Goal: Check status: Check status

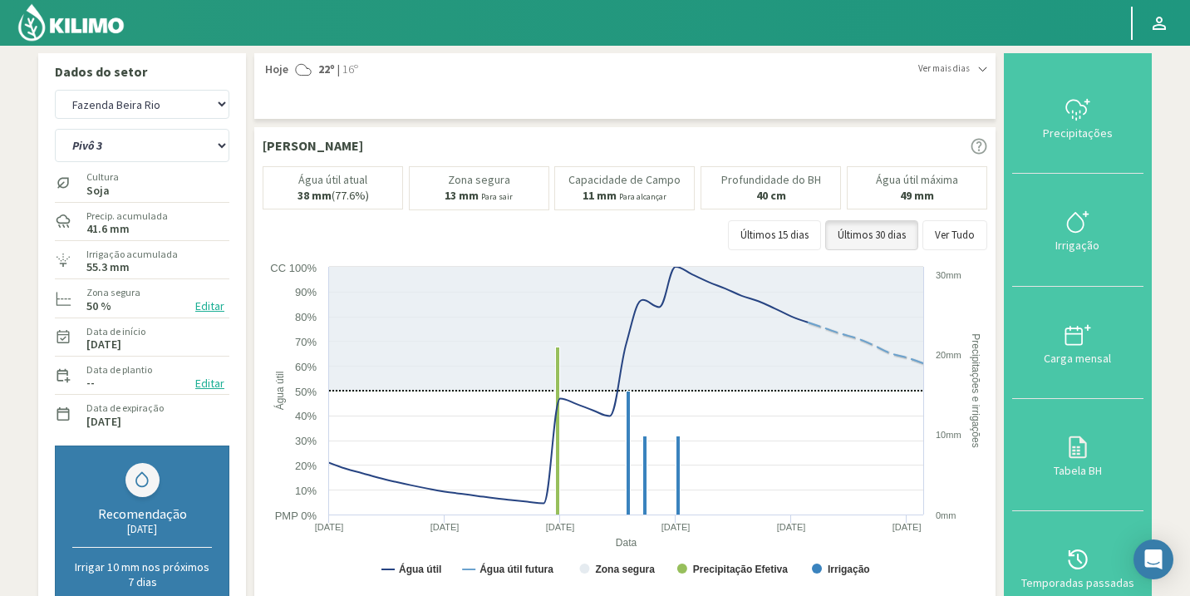
select select "104: Object"
select select "3: Object"
click at [87, 6] on img at bounding box center [71, 22] width 109 height 40
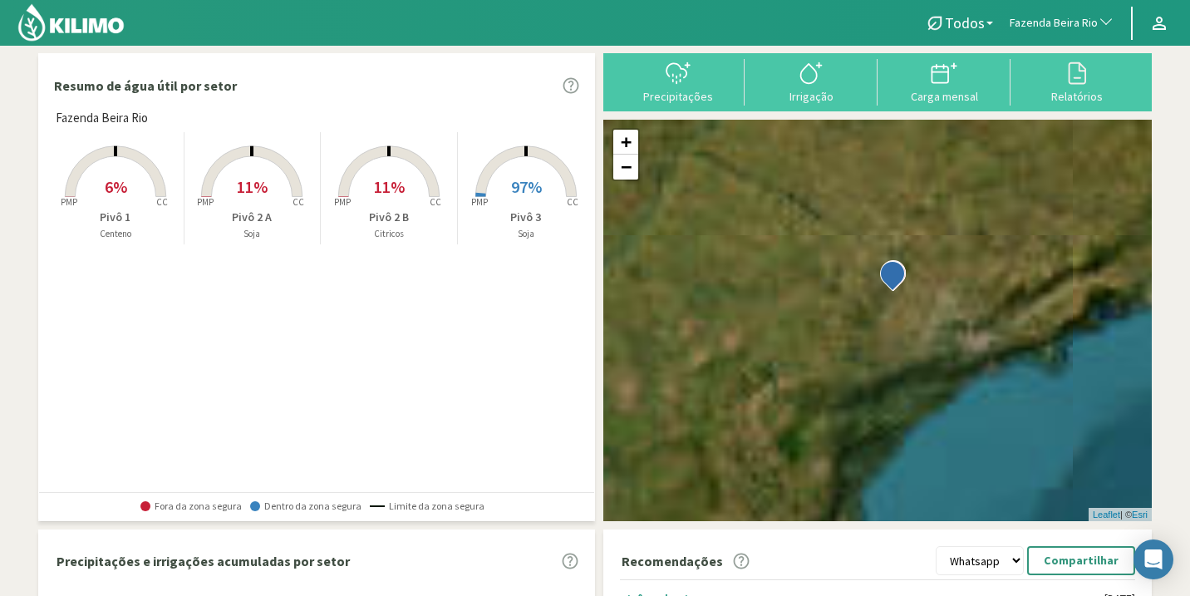
click at [1058, 23] on span "Fazenda Beira Rio" at bounding box center [1054, 23] width 88 height 17
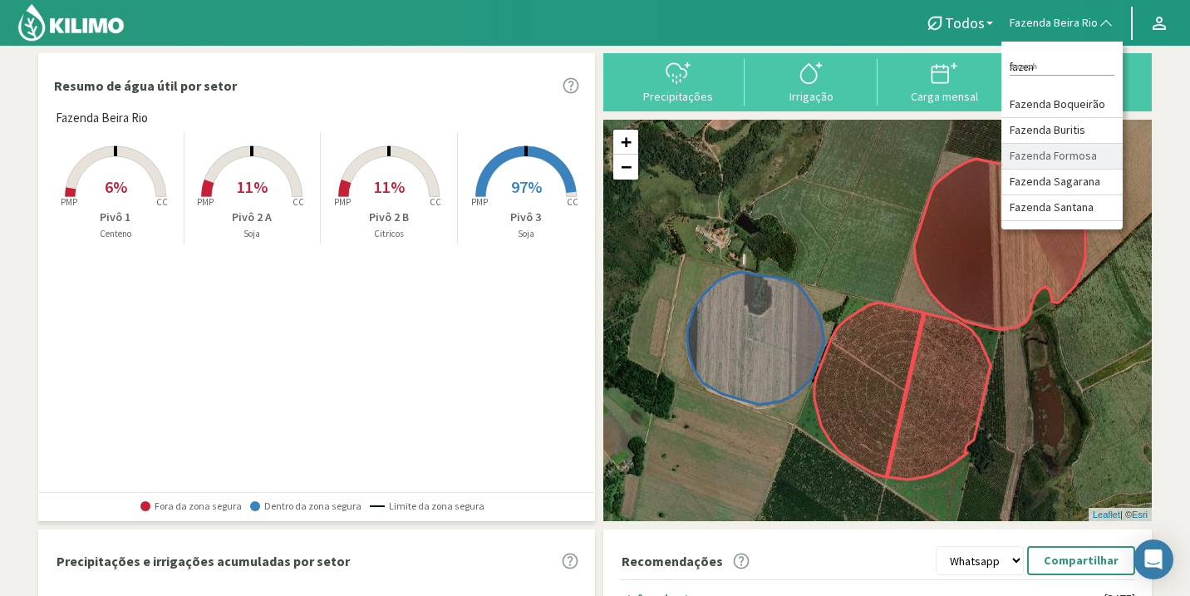
type input "fazen"
click at [1067, 157] on li "Fazenda Formosa" at bounding box center [1061, 157] width 121 height 26
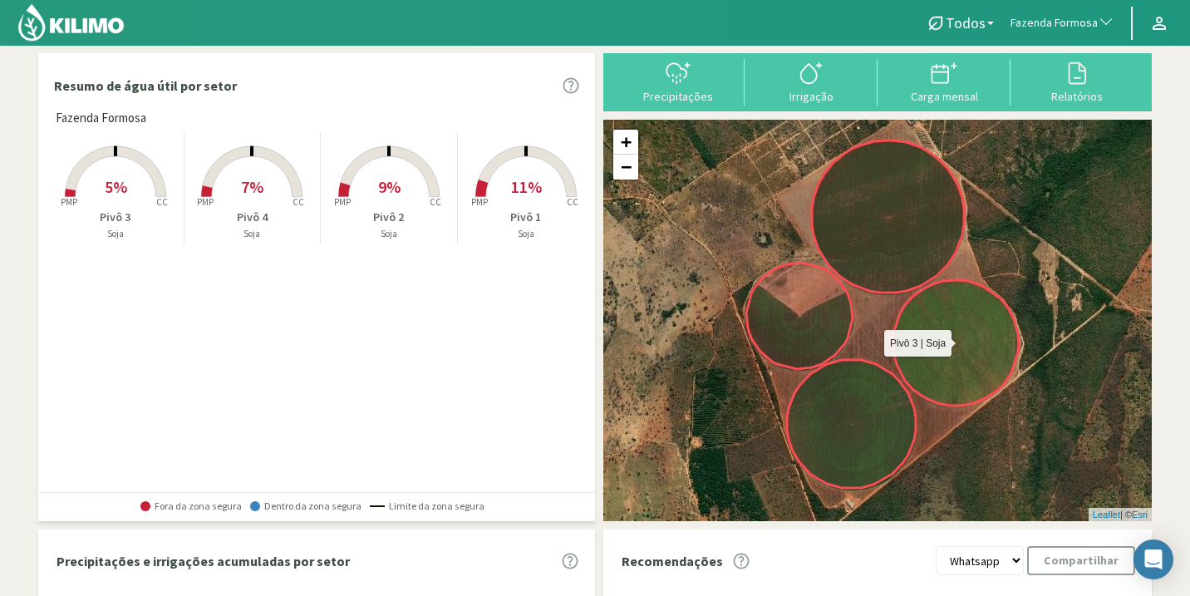
click at [927, 337] on icon at bounding box center [956, 342] width 126 height 125
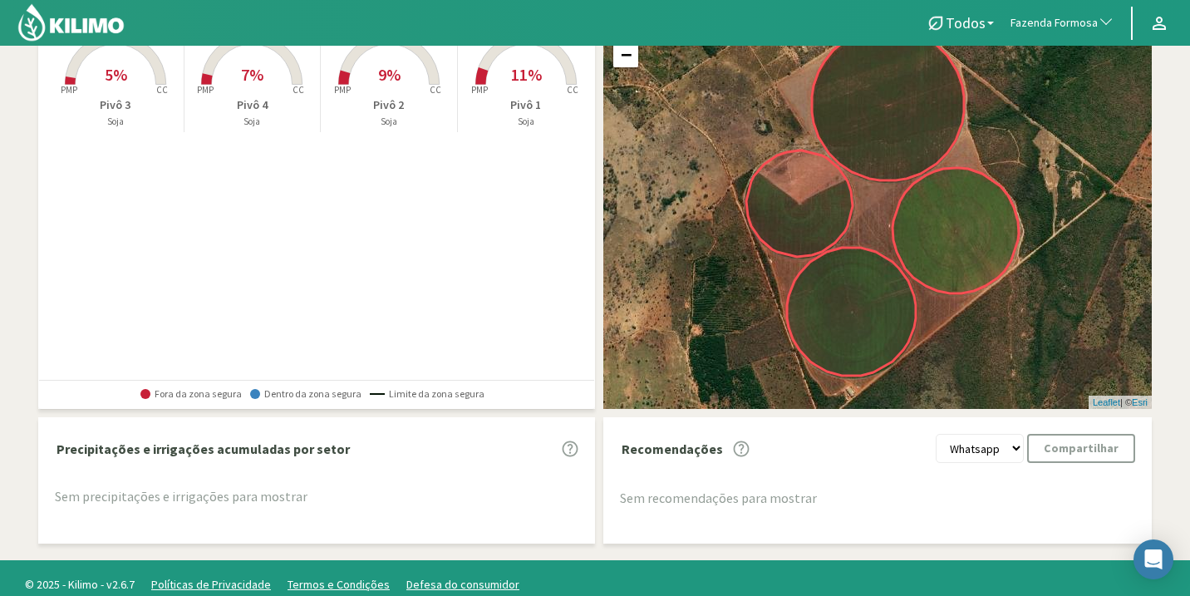
scroll to position [114, 0]
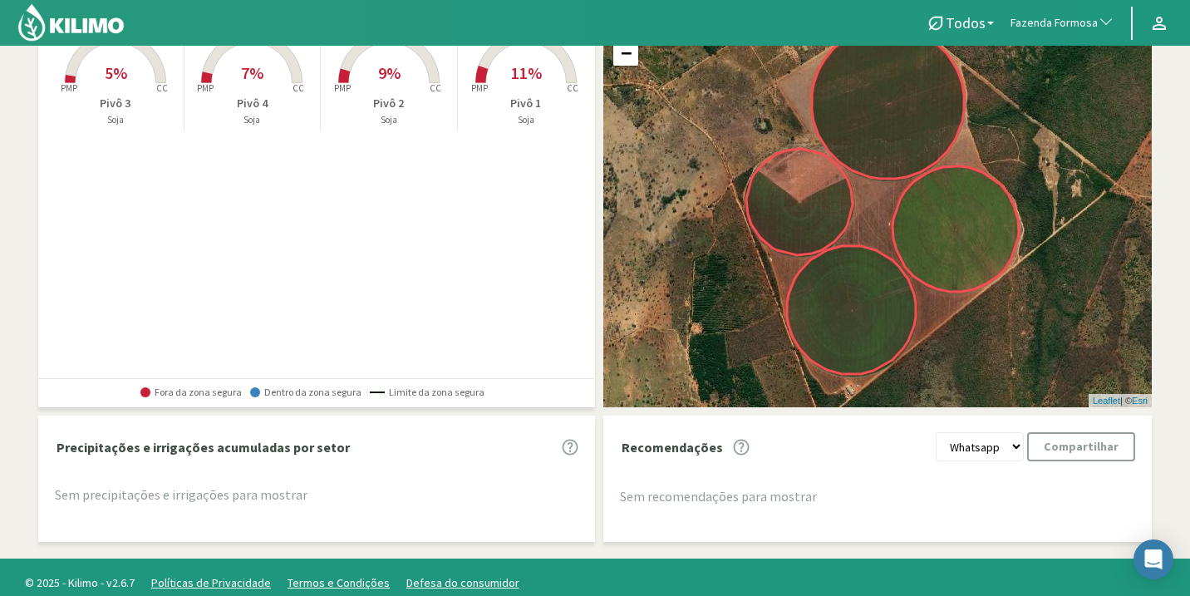
click at [101, 76] on rect at bounding box center [115, 84] width 133 height 133
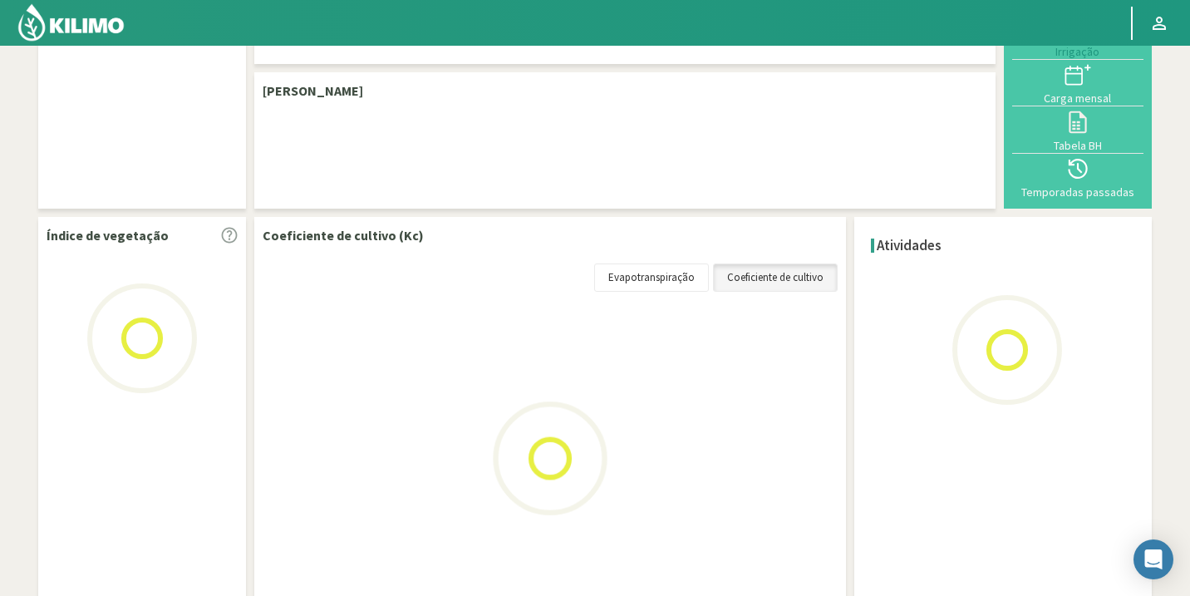
scroll to position [114, 0]
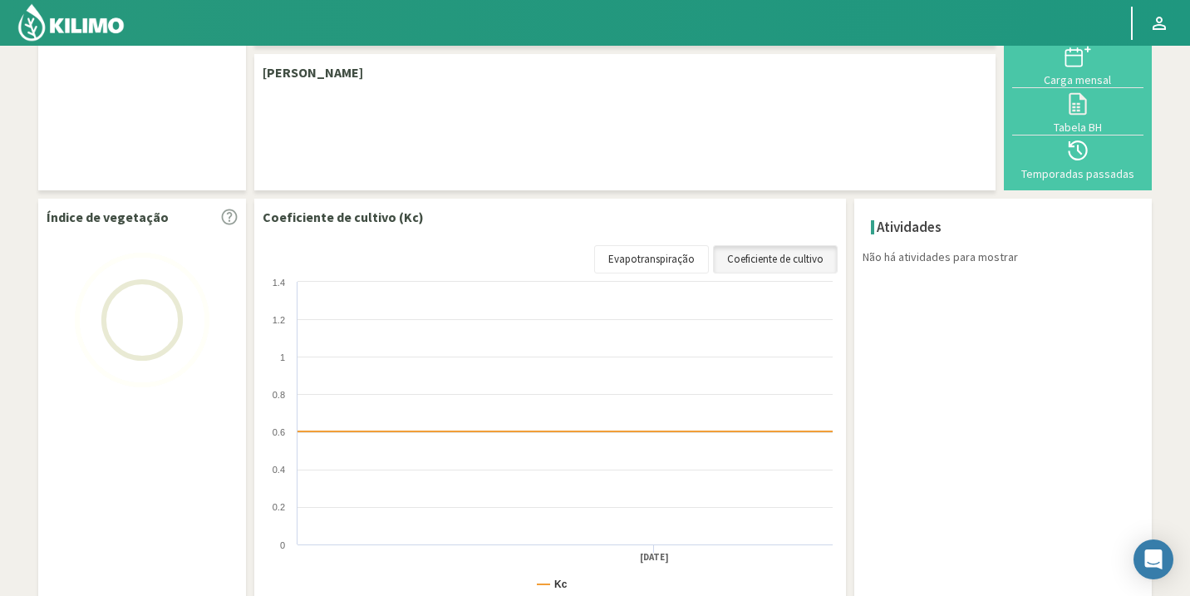
select select "107: Object"
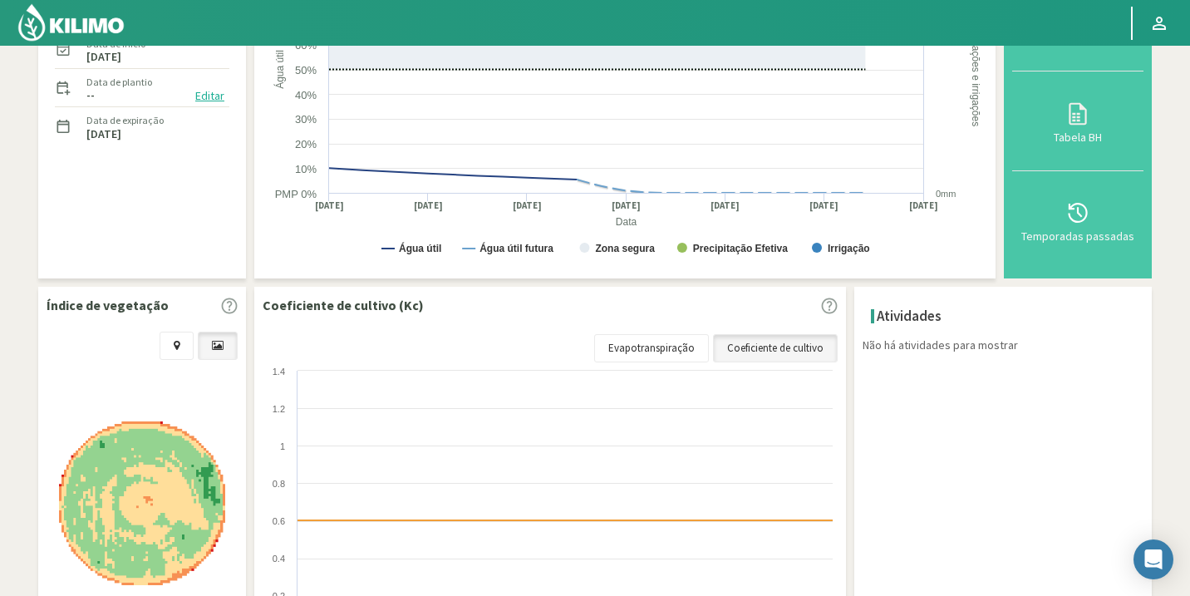
scroll to position [482, 0]
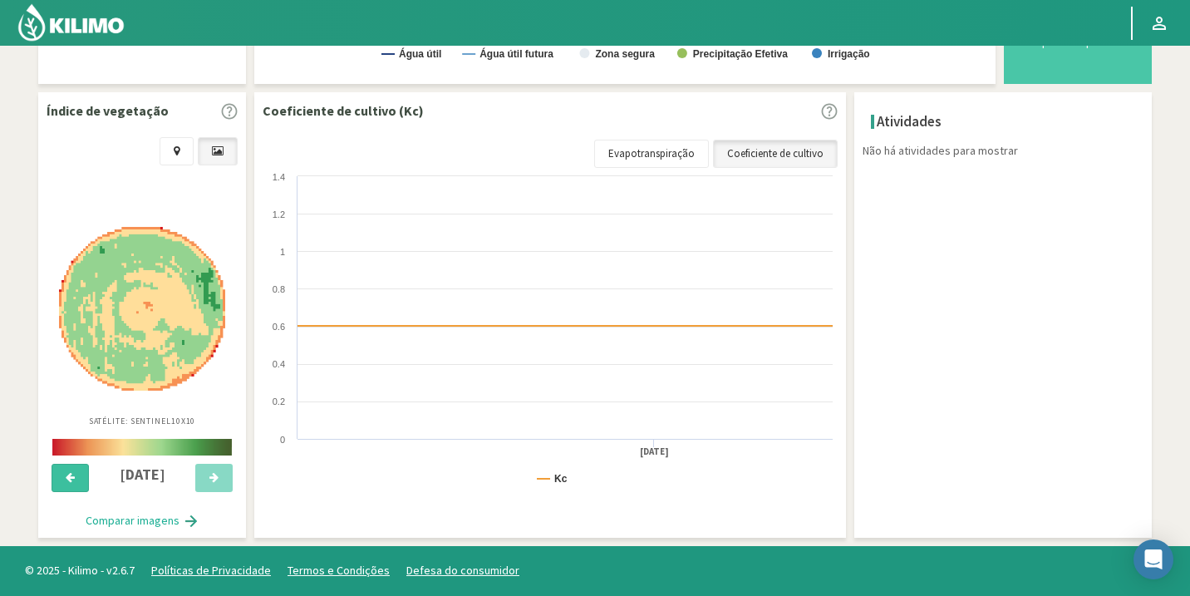
click at [72, 480] on icon at bounding box center [70, 477] width 9 height 11
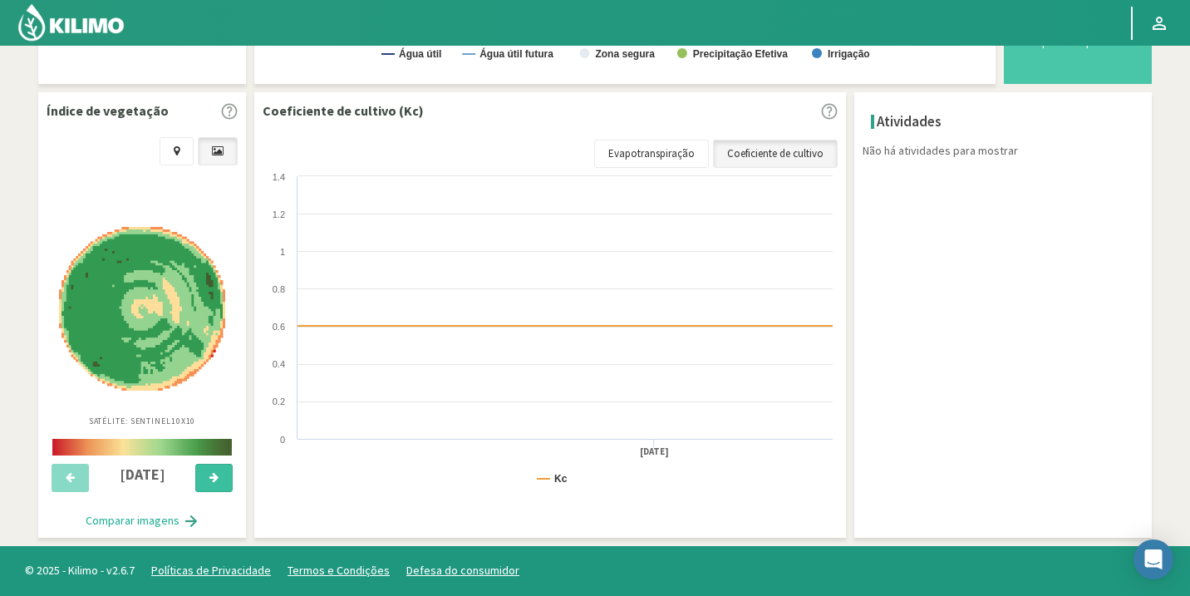
click at [218, 478] on icon at bounding box center [213, 477] width 9 height 11
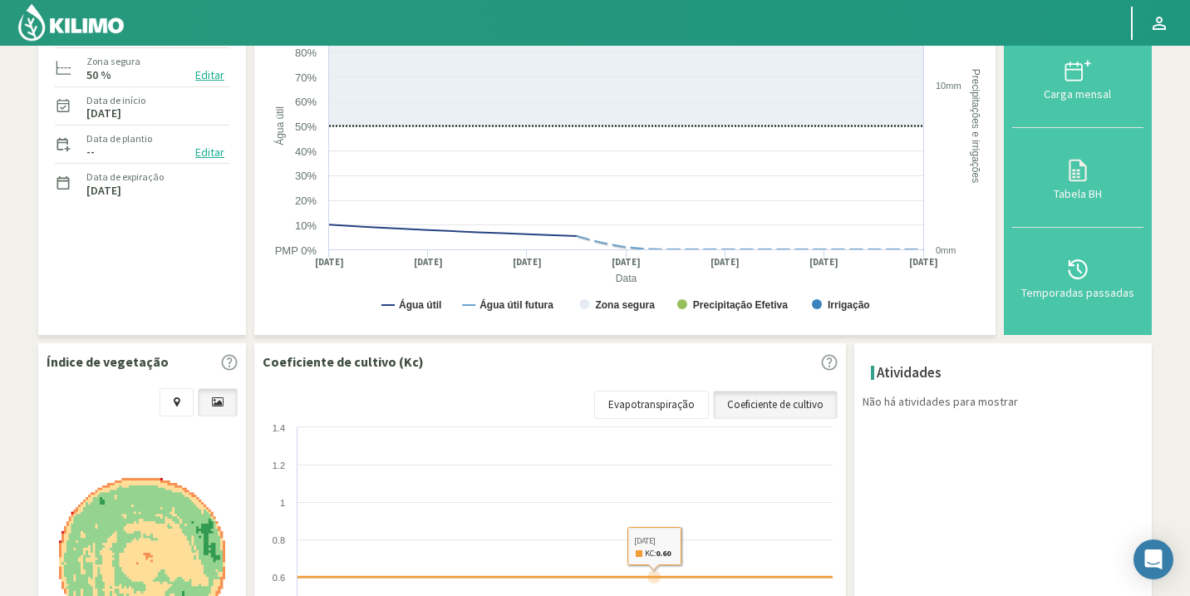
scroll to position [0, 0]
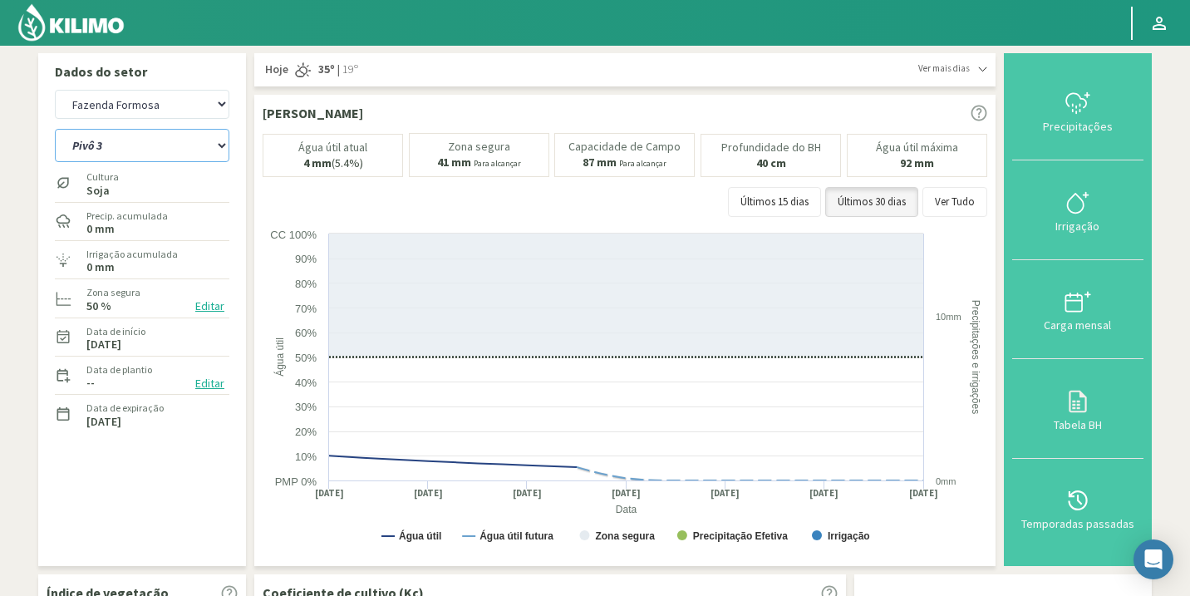
click at [164, 136] on select "Pivô 1 Pivô 2 Pivô 3 Pivô 4" at bounding box center [142, 145] width 175 height 33
click at [55, 129] on select "Pivô 1 Pivô 2 Pivô 3 Pivô 4" at bounding box center [142, 145] width 175 height 33
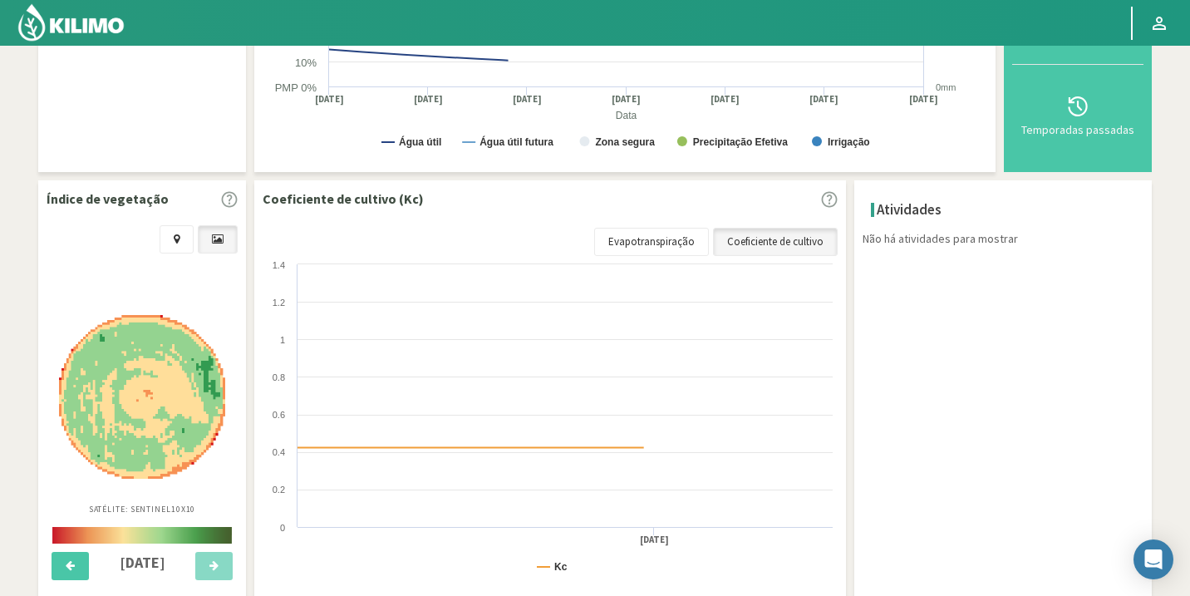
scroll to position [482, 0]
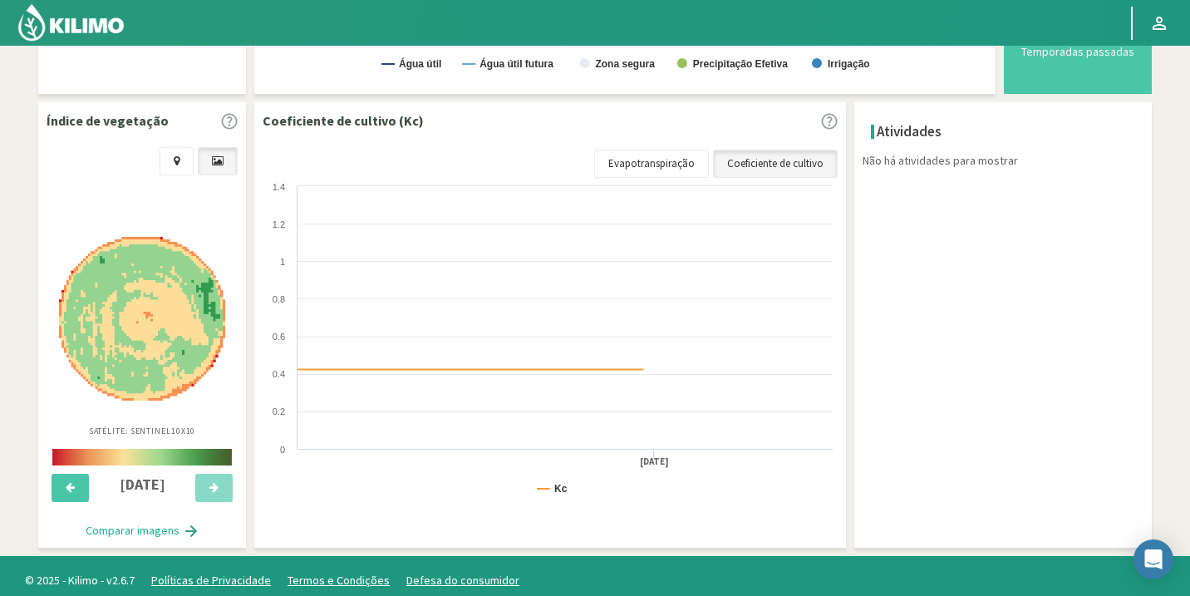
select select "2: Object"
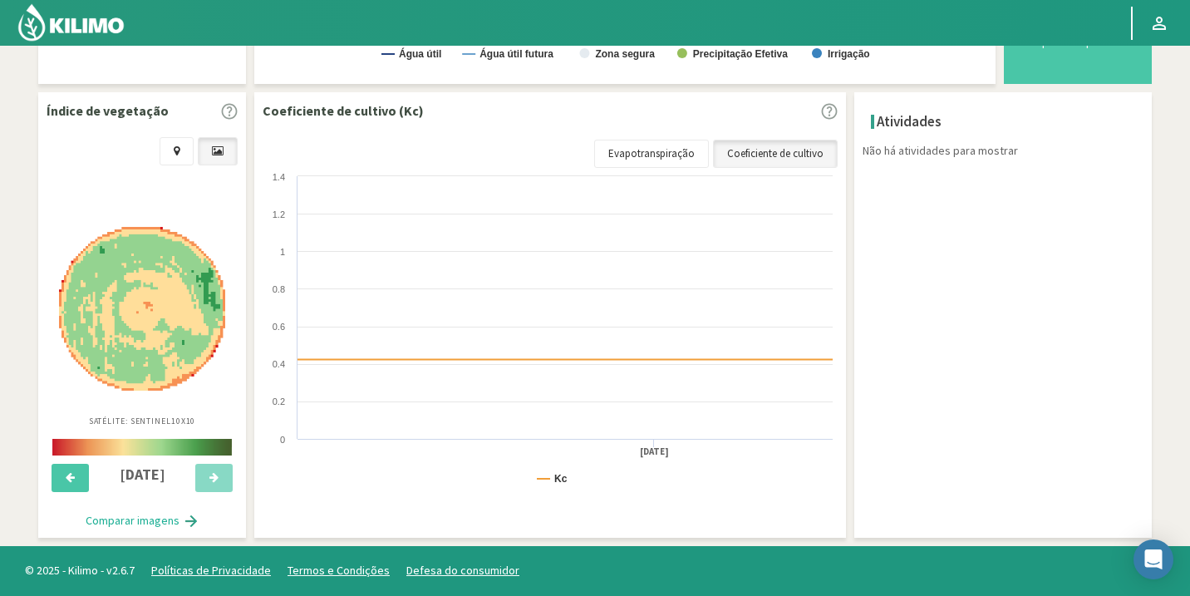
select select "402: Object"
select select "5: Object"
